Goal: Task Accomplishment & Management: Manage account settings

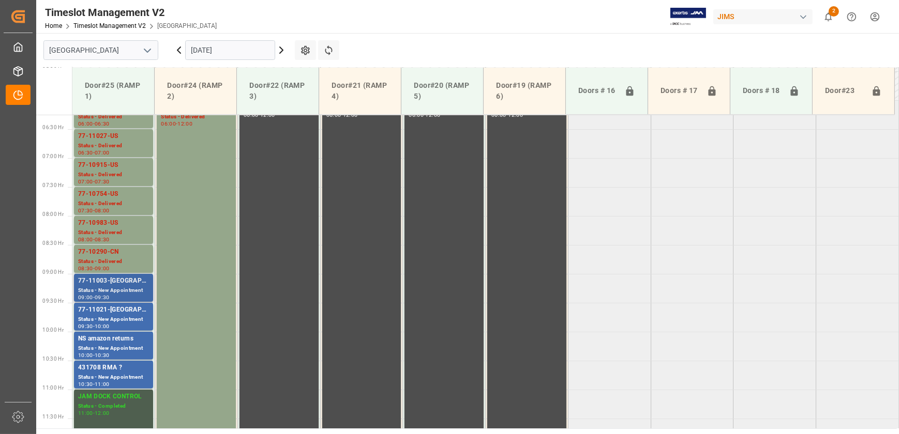
scroll to position [221, 0]
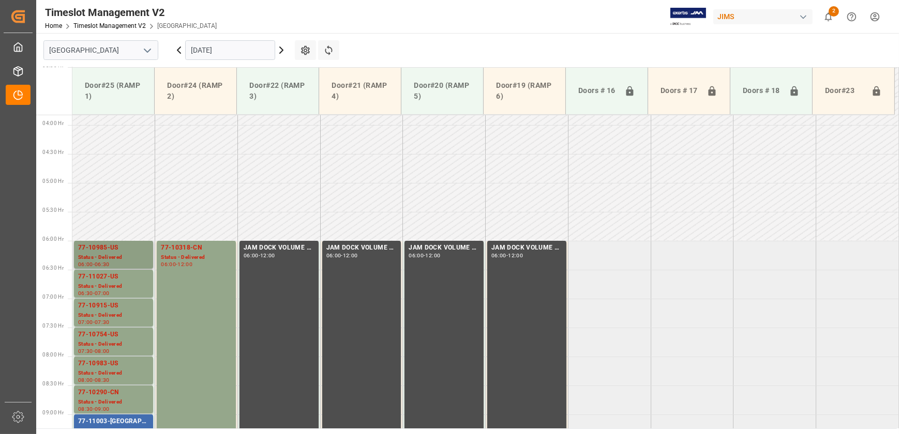
click at [119, 245] on div "77-10985-US" at bounding box center [113, 248] width 71 height 10
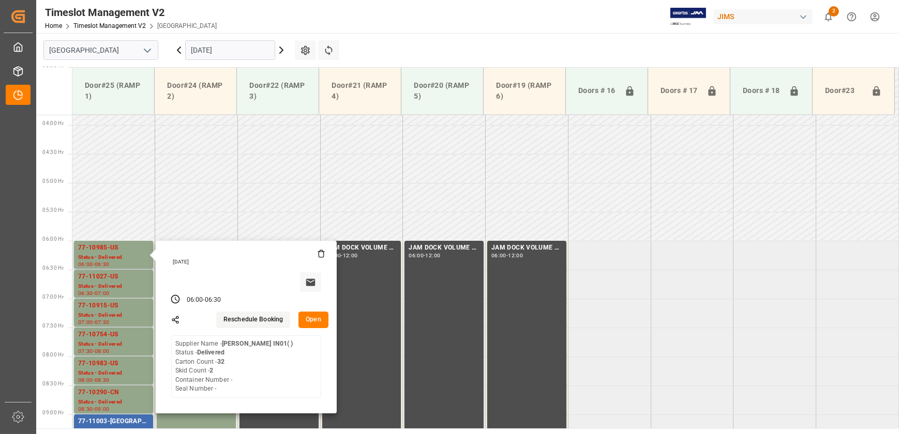
click at [312, 320] on button "Open" at bounding box center [313, 320] width 30 height 17
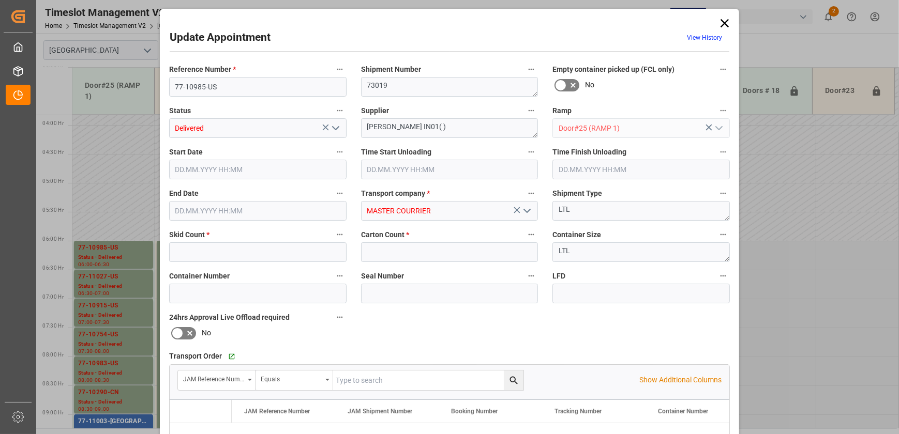
type input "2"
type input "32"
type input "[DATE] 06:00"
type input "[DATE] 08:30"
type input "[DATE] 06:30"
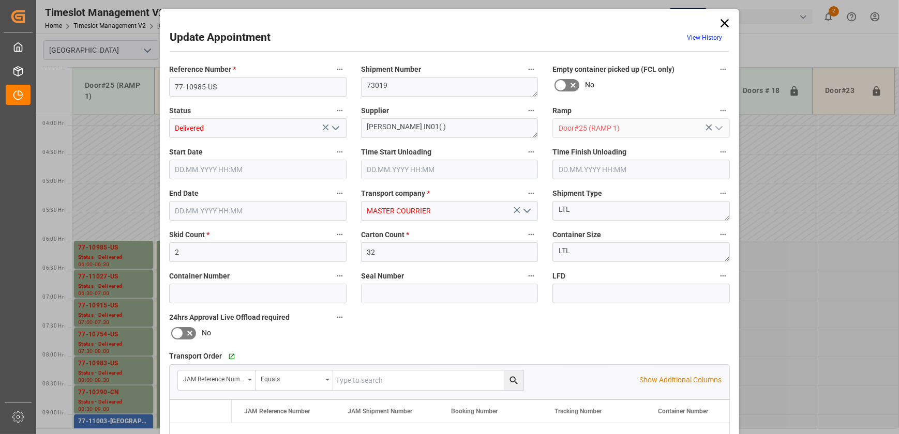
type input "[DATE] 13:50"
click at [115, 255] on div "Update Appointment View History Reference Number * 77-10985-US Shipment Number …" at bounding box center [449, 217] width 899 height 434
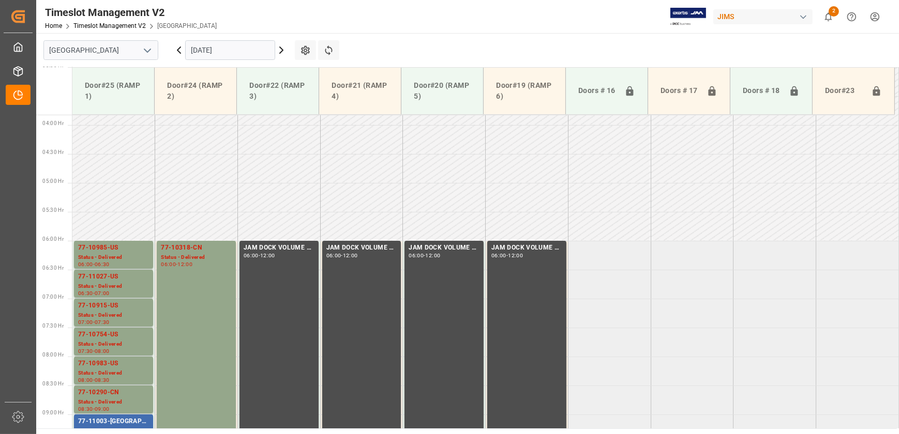
click at [115, 255] on div "Status - Delivered" at bounding box center [113, 257] width 71 height 9
